Goal: Find specific page/section: Find specific page/section

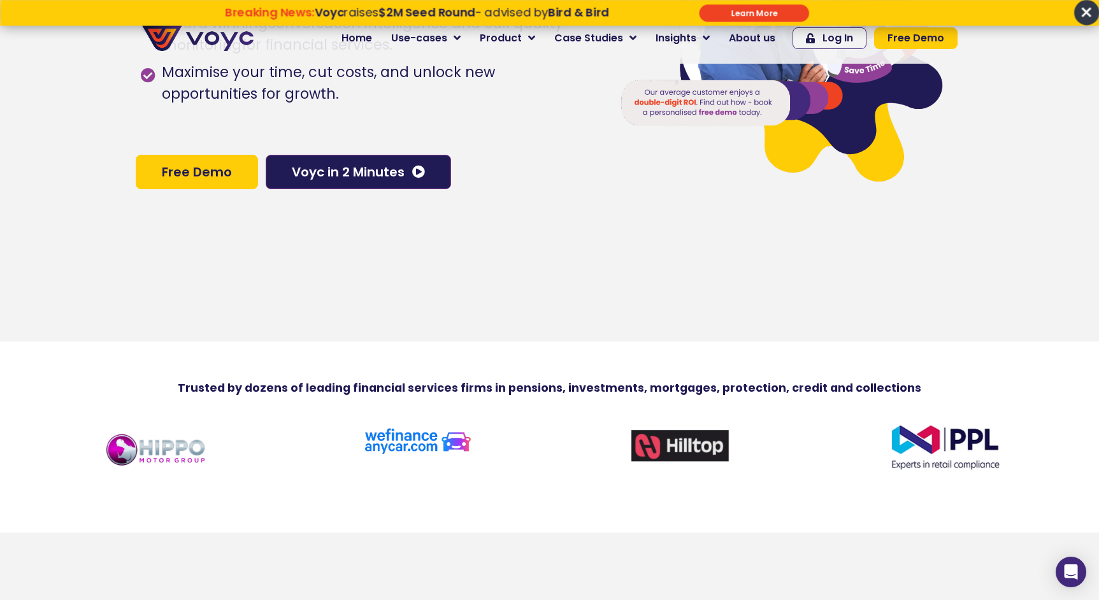
scroll to position [274, 0]
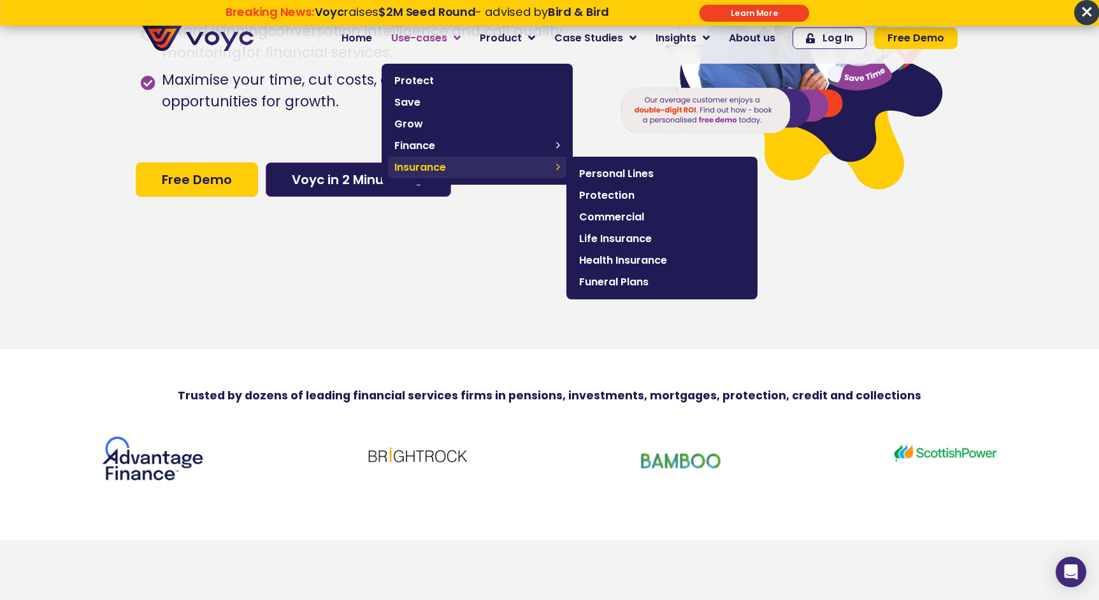
click at [532, 168] on span "Insurance" at bounding box center [471, 167] width 155 height 15
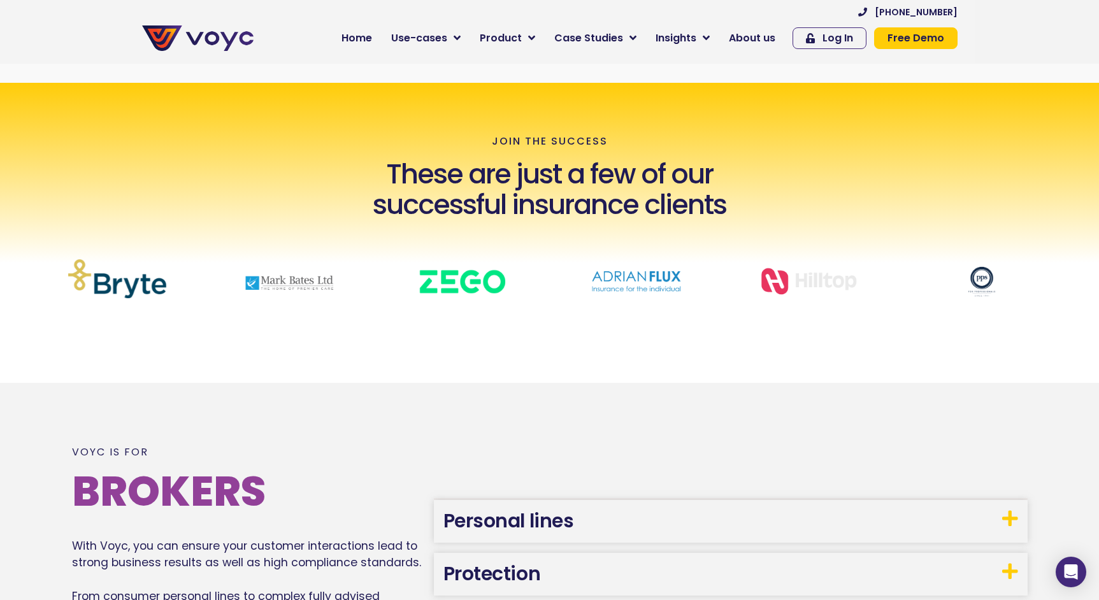
scroll to position [406, 0]
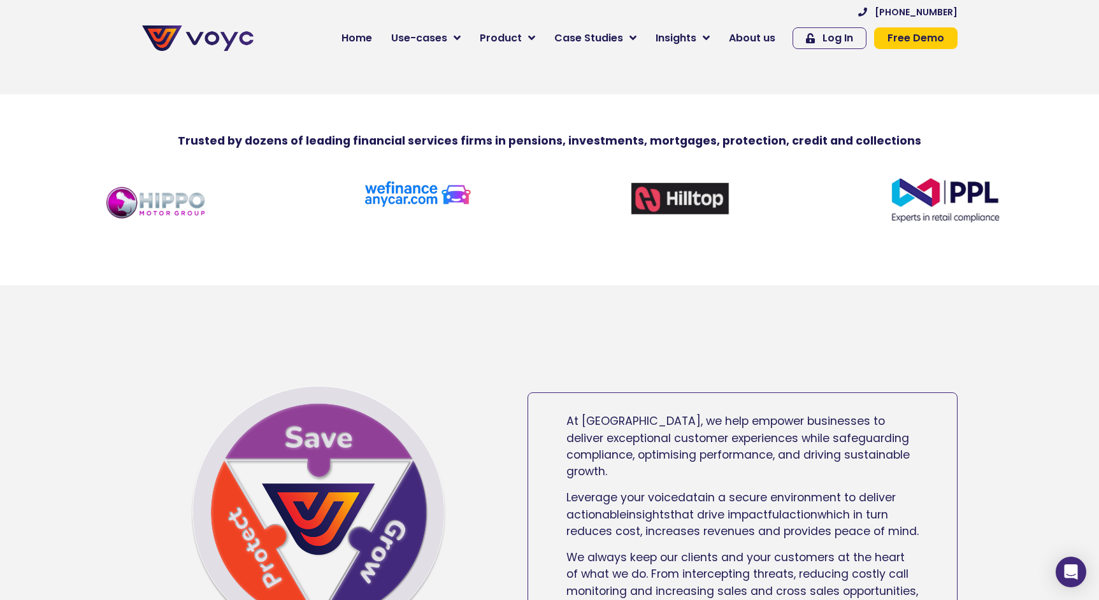
scroll to position [527, 0]
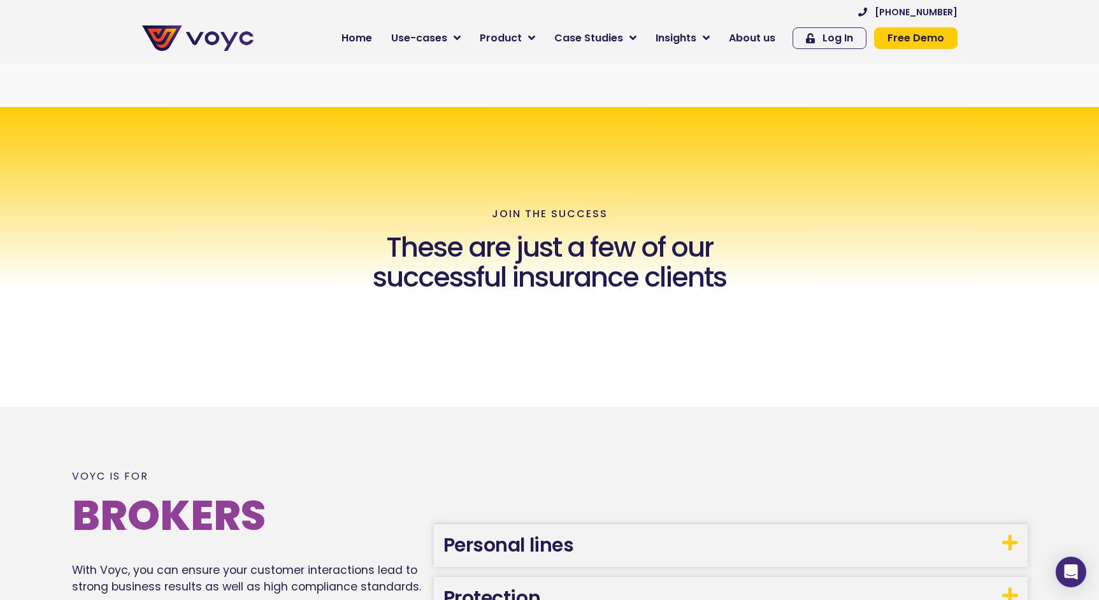
scroll to position [406, 0]
